Goal: Obtain resource: Obtain resource

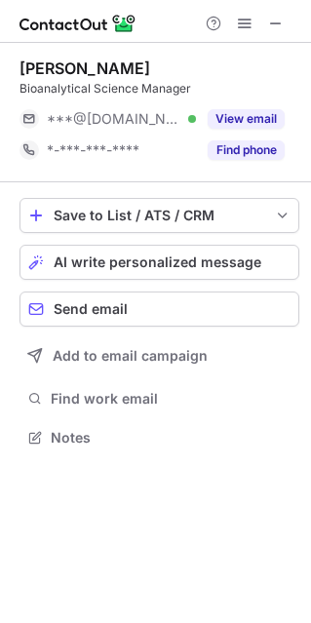
scroll to position [424, 311]
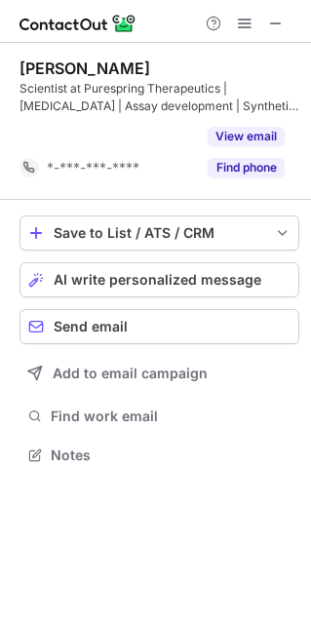
scroll to position [409, 311]
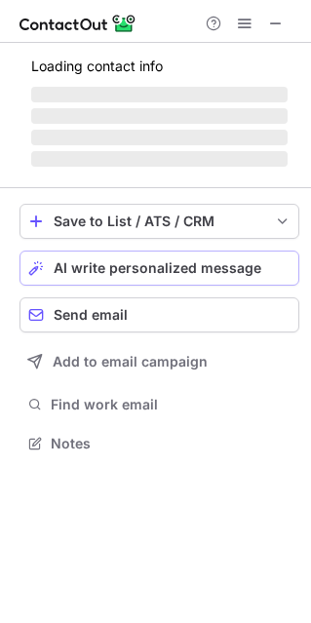
scroll to position [455, 311]
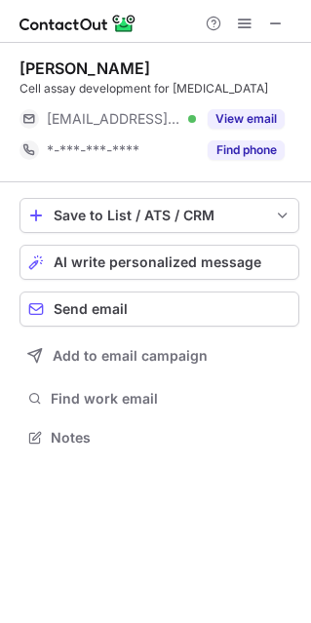
scroll to position [424, 311]
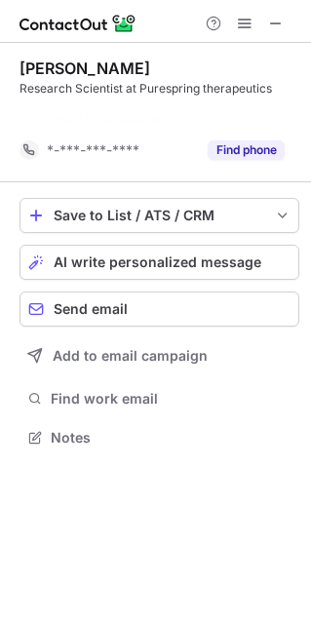
scroll to position [393, 311]
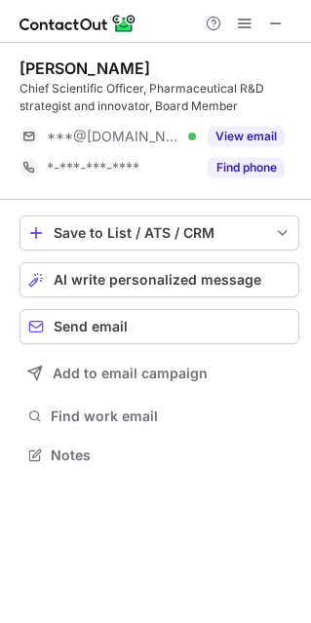
scroll to position [440, 311]
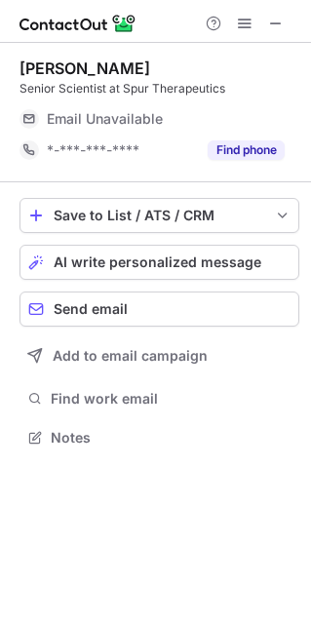
scroll to position [424, 311]
click at [295, 78] on div "[PERSON_NAME] Senior Scientist at Spur Therapeutics" at bounding box center [159, 77] width 280 height 39
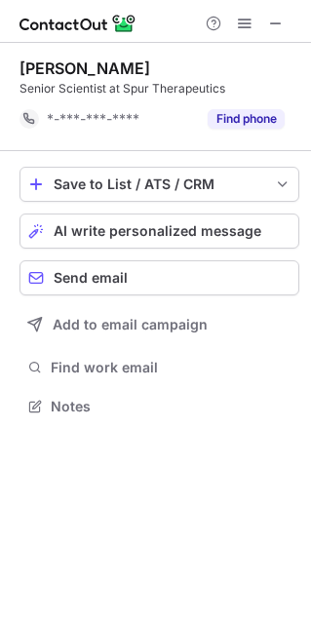
scroll to position [393, 311]
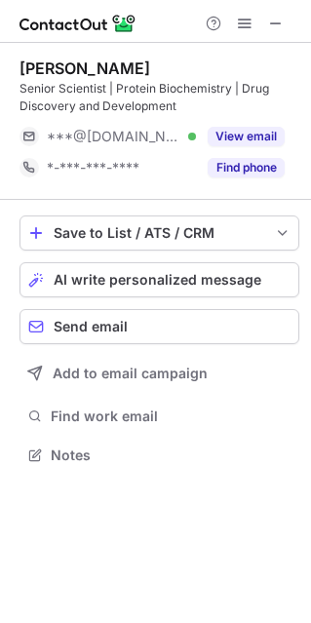
scroll to position [440, 311]
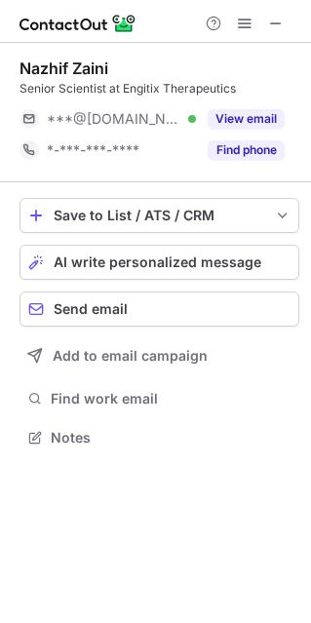
scroll to position [10, 9]
click at [275, 45] on div "Nazhif Zaini Senior Scientist at Engitix Therapeutics ***@yahoo.com Verified Vi…" at bounding box center [159, 112] width 280 height 139
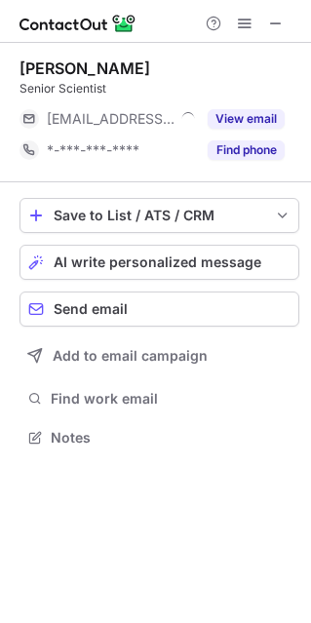
scroll to position [10, 9]
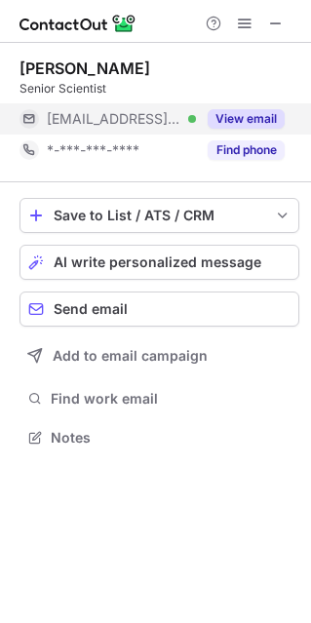
click at [231, 114] on button "View email" at bounding box center [246, 118] width 77 height 19
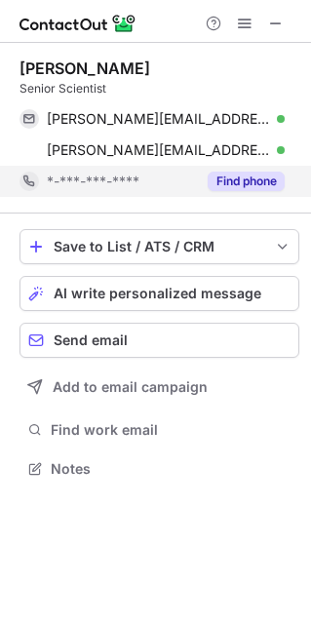
click at [268, 184] on button "Find phone" at bounding box center [246, 180] width 77 height 19
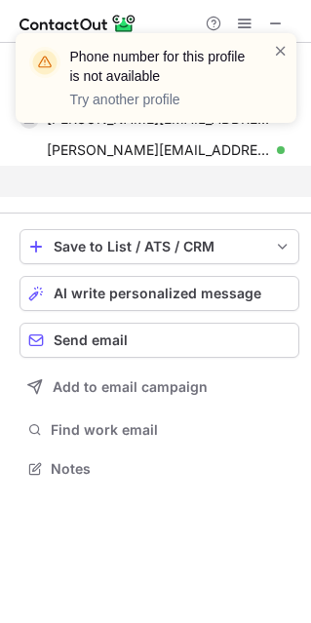
scroll to position [424, 311]
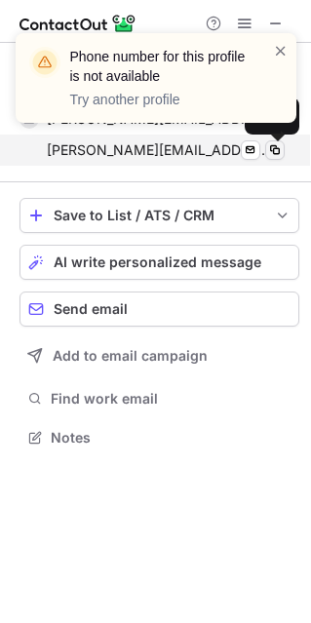
click at [272, 159] on button at bounding box center [274, 149] width 19 height 19
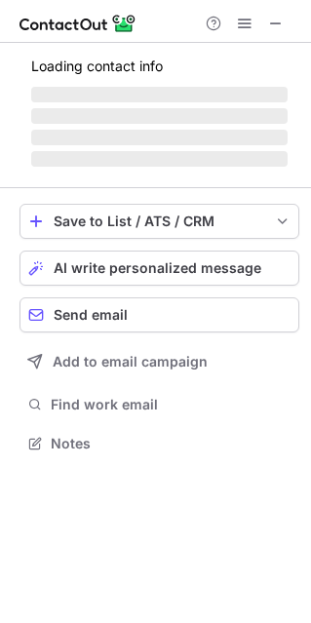
scroll to position [455, 311]
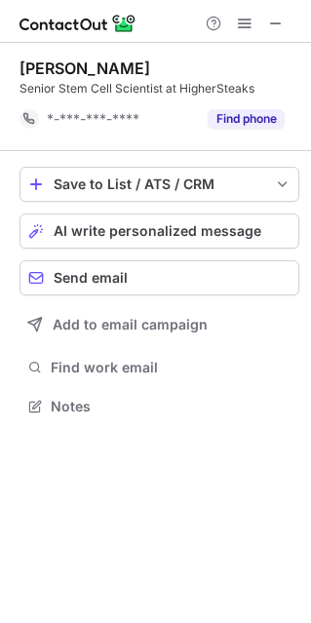
scroll to position [393, 311]
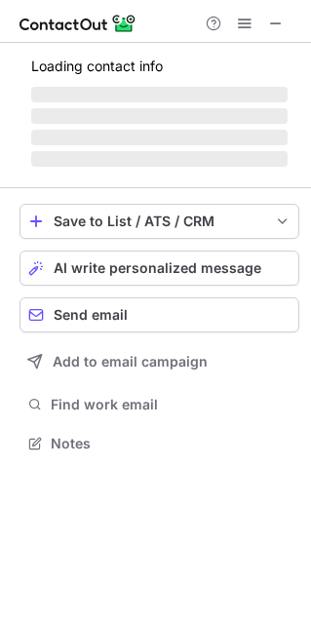
scroll to position [455, 311]
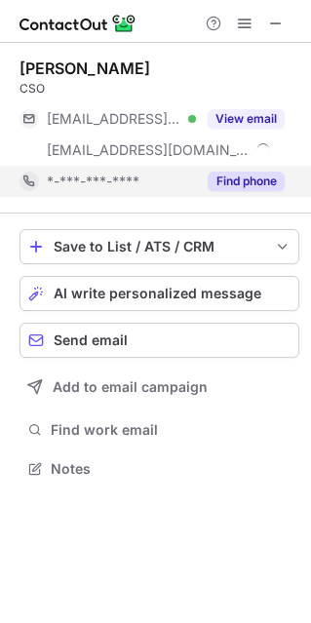
click at [246, 180] on button "Find phone" at bounding box center [246, 180] width 77 height 19
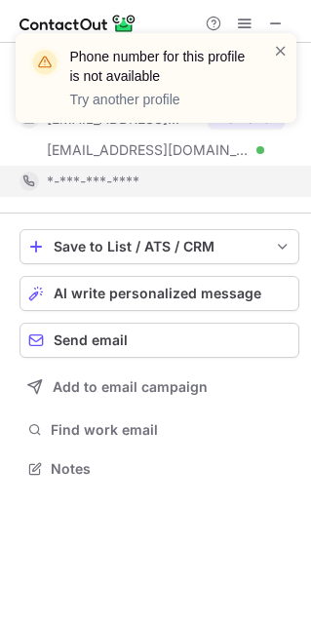
click at [257, 127] on div "Phone number for this profile is not available Try another profile" at bounding box center [156, 86] width 312 height 144
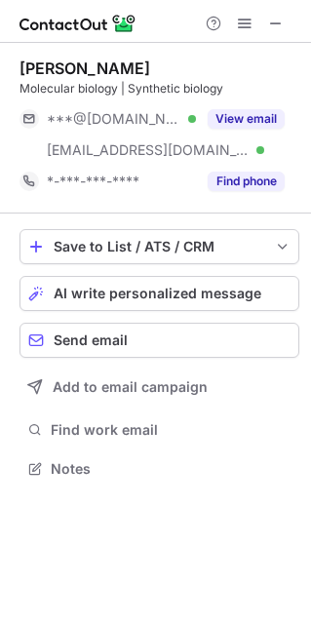
scroll to position [455, 311]
click at [270, 20] on span at bounding box center [276, 24] width 16 height 16
